Goal: Task Accomplishment & Management: Manage account settings

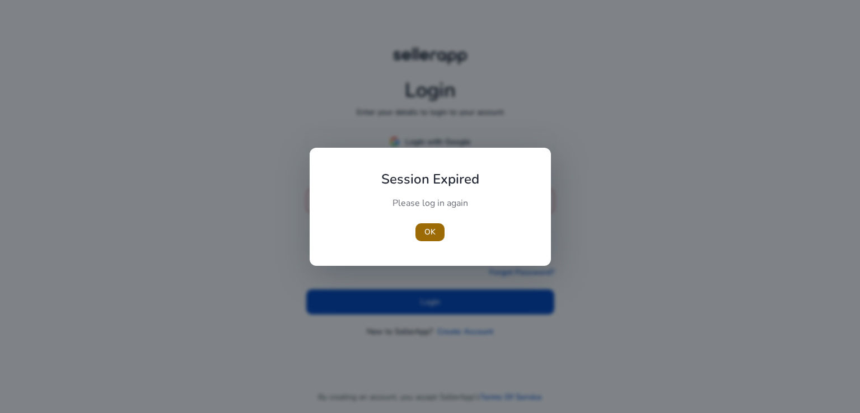
type input "**********"
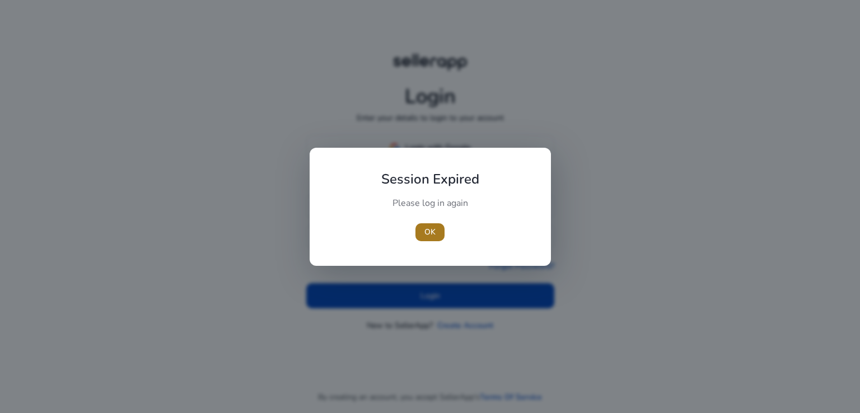
click at [426, 237] on span "OK" at bounding box center [429, 232] width 11 height 12
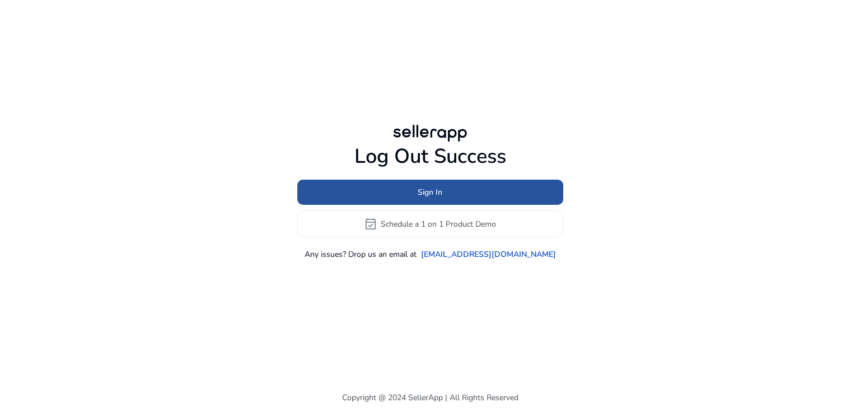
click at [446, 198] on span at bounding box center [430, 192] width 266 height 27
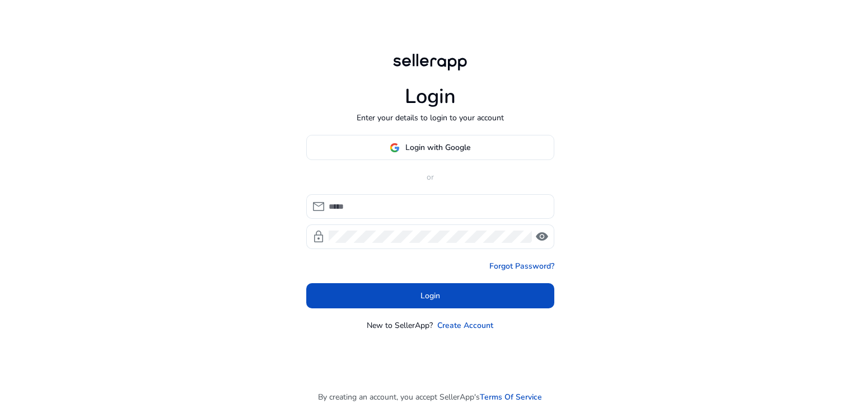
type input "**********"
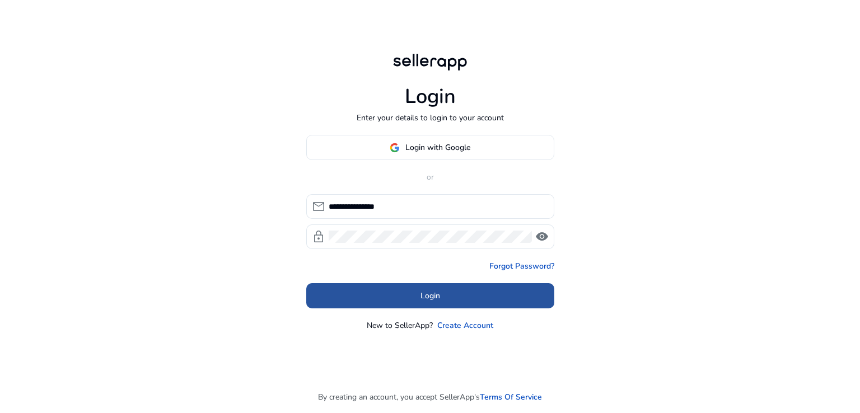
click at [465, 307] on span at bounding box center [430, 296] width 248 height 27
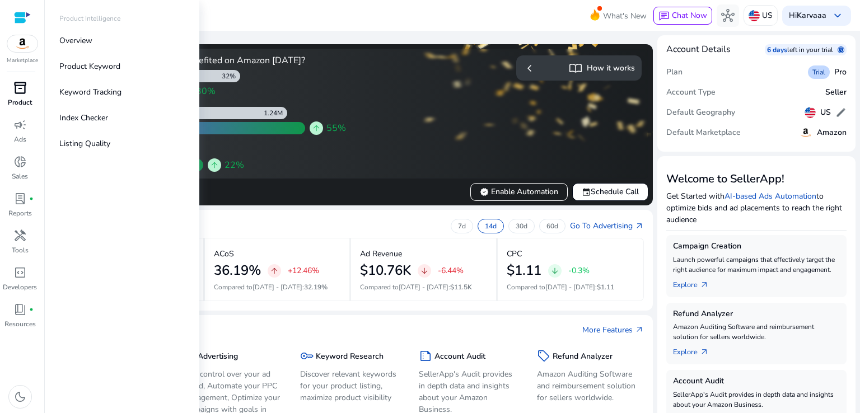
click at [17, 96] on div "inventory_2" at bounding box center [19, 88] width 31 height 18
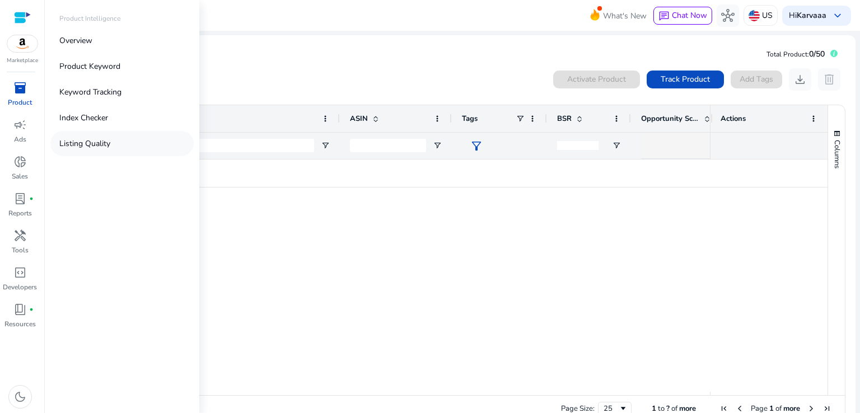
click at [74, 144] on p "Listing Quality" at bounding box center [84, 144] width 51 height 12
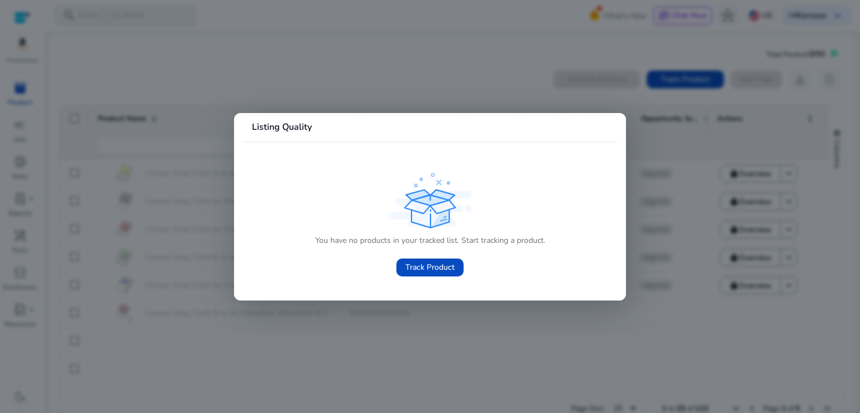
click at [749, 277] on div at bounding box center [430, 206] width 860 height 413
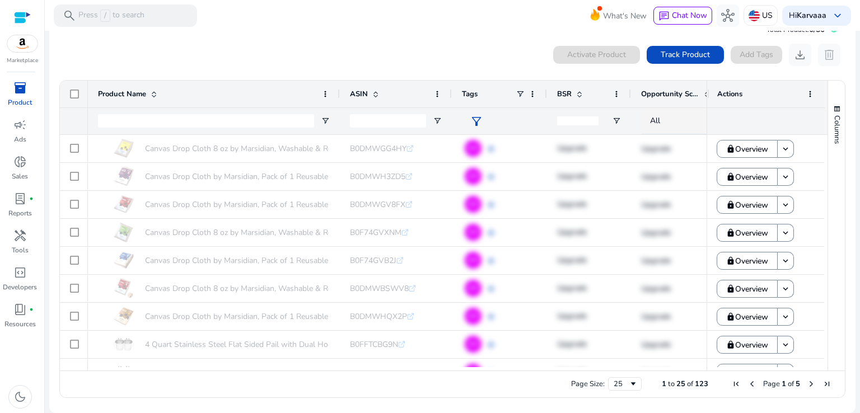
click at [22, 48] on img at bounding box center [22, 43] width 30 height 17
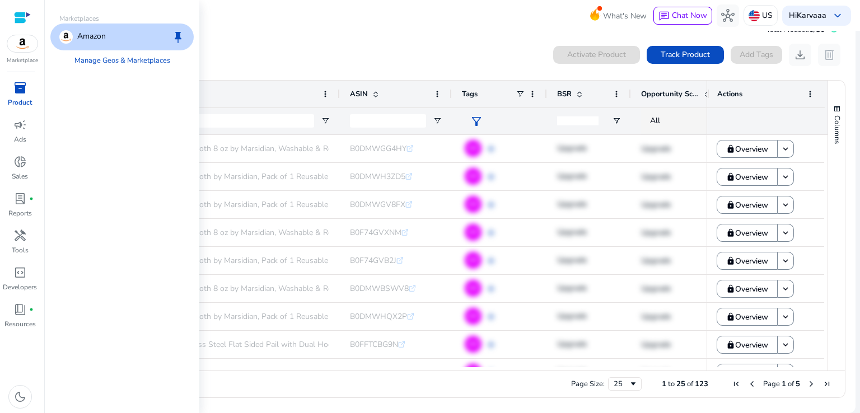
click at [24, 99] on p "Product" at bounding box center [20, 102] width 24 height 10
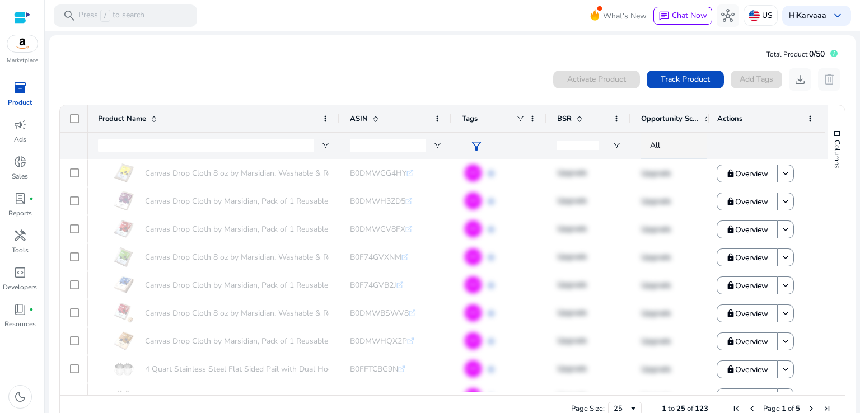
click at [839, 44] on app-sa-quota "Total Product: 0/50" at bounding box center [807, 53] width 80 height 19
click at [21, 23] on div at bounding box center [22, 17] width 17 height 13
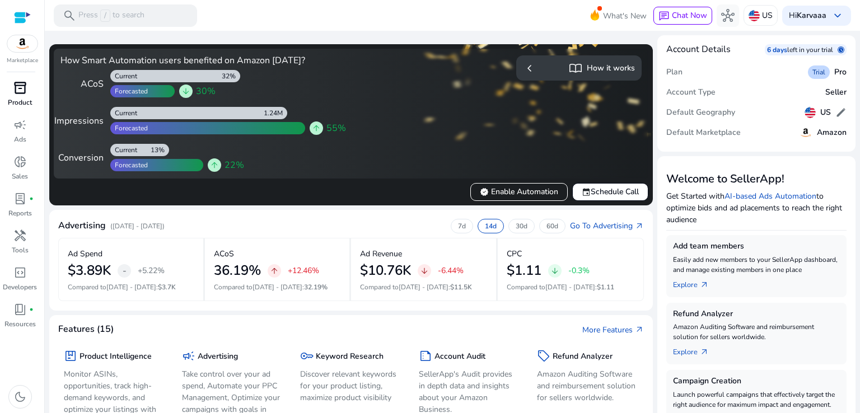
click at [23, 94] on span "inventory_2" at bounding box center [19, 87] width 13 height 13
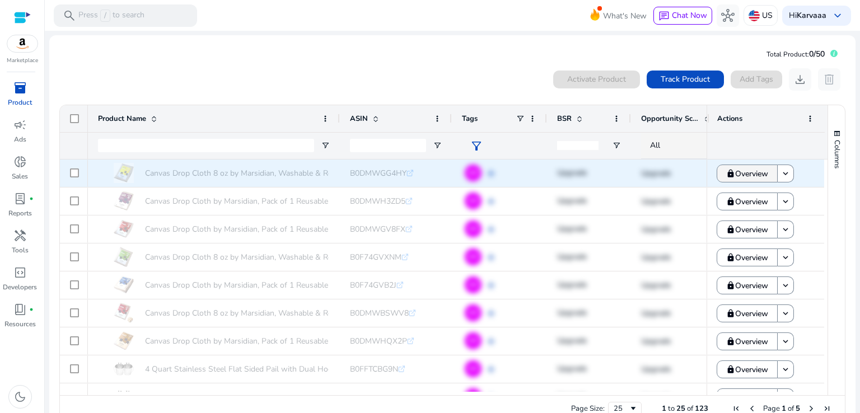
click at [751, 178] on span "Overview" at bounding box center [751, 173] width 33 height 23
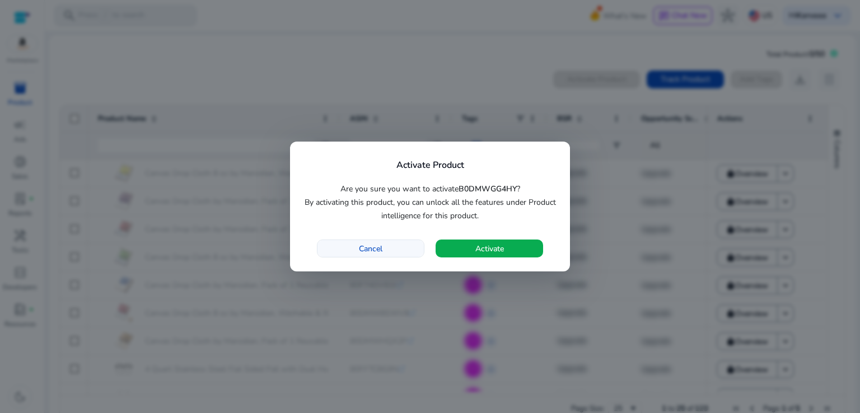
click at [388, 250] on span "button" at bounding box center [370, 248] width 106 height 27
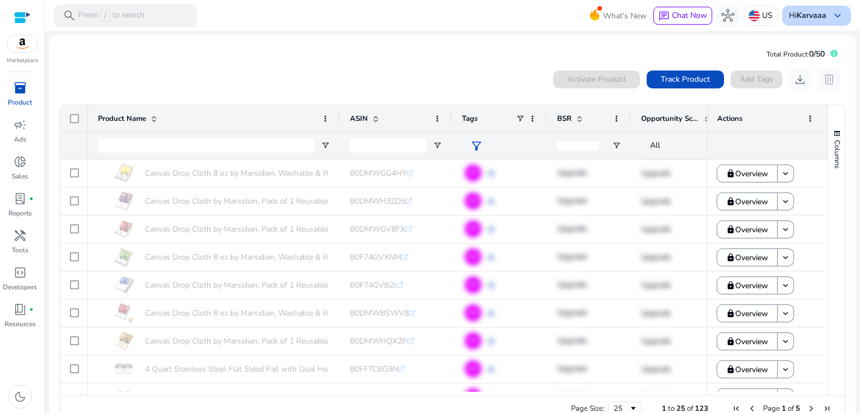
click at [813, 7] on div "Hi [PERSON_NAME] keyboard_arrow_down" at bounding box center [816, 16] width 69 height 20
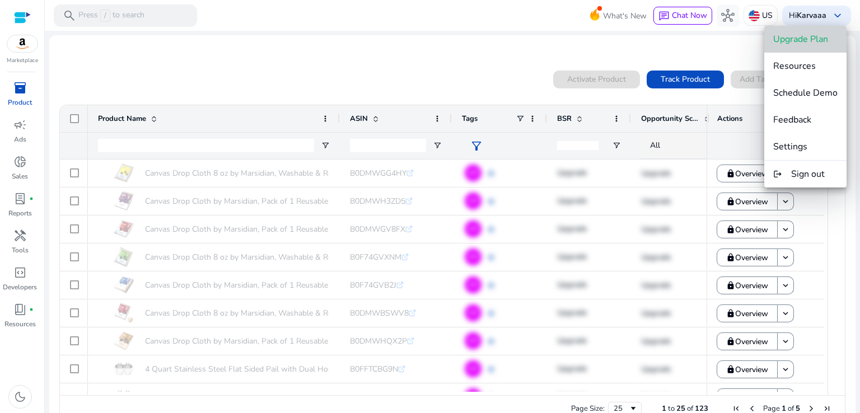
click at [794, 43] on span "Upgrade Plan" at bounding box center [800, 39] width 55 height 12
